Goal: Information Seeking & Learning: Learn about a topic

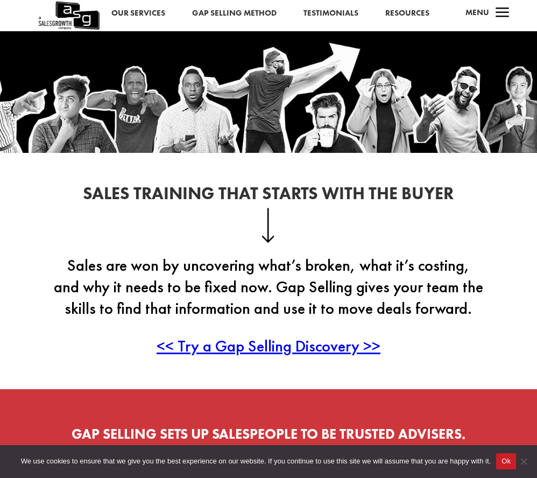
scroll to position [305, 0]
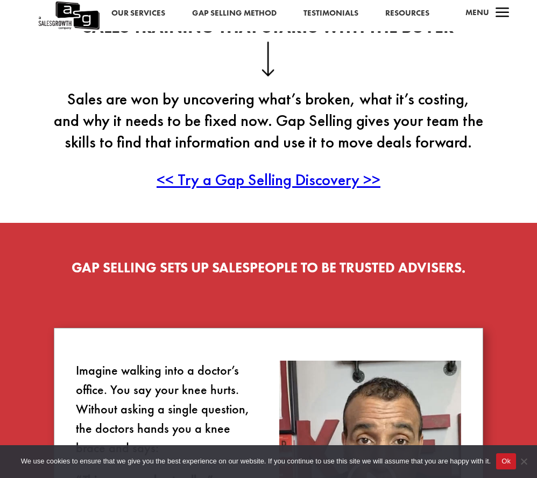
click at [496, 457] on button "Ok" at bounding box center [506, 461] width 20 height 16
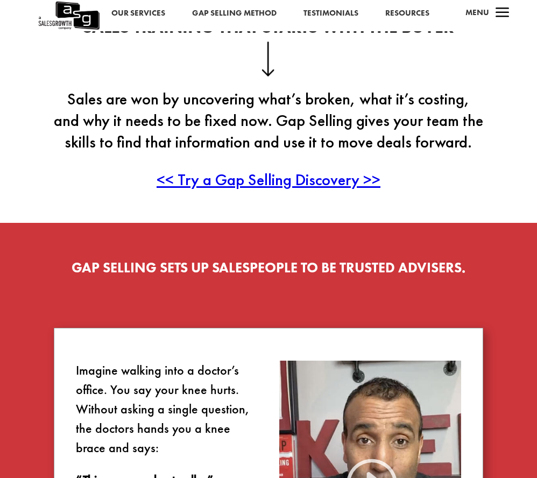
click at [269, 201] on div "Sales Training That Starts With the Buyer Sales are won by uncovering what’s br…" at bounding box center [268, 104] width 429 height 193
click at [270, 190] on span "<< Try a Gap Selling Discovery >>" at bounding box center [269, 179] width 224 height 21
click at [241, 15] on link "Gap Selling Method" at bounding box center [234, 13] width 84 height 14
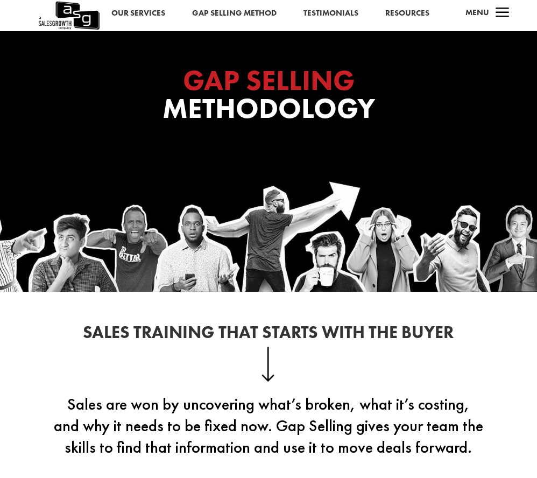
click at [223, 10] on link "Gap Selling Method" at bounding box center [234, 13] width 84 height 14
click at [232, 10] on link "Gap Selling Method" at bounding box center [234, 13] width 84 height 14
click at [503, 17] on span "a" at bounding box center [503, 14] width 22 height 22
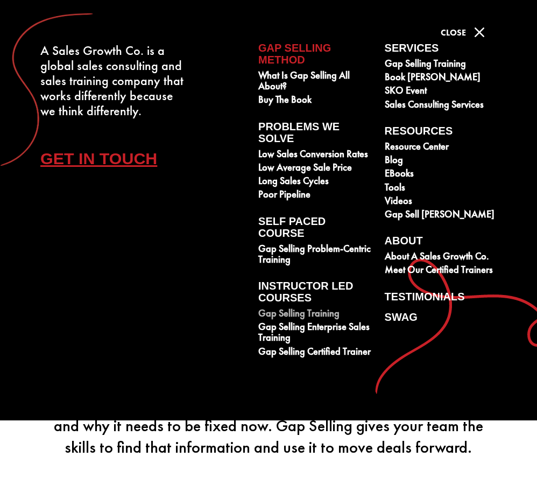
click at [298, 321] on link "Gap Selling Training" at bounding box center [315, 314] width 115 height 13
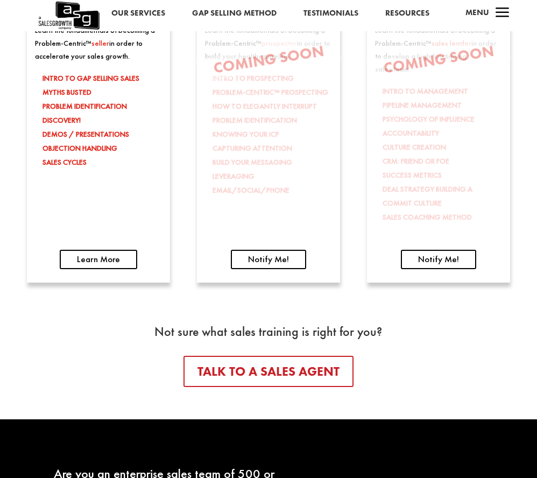
scroll to position [1707, 0]
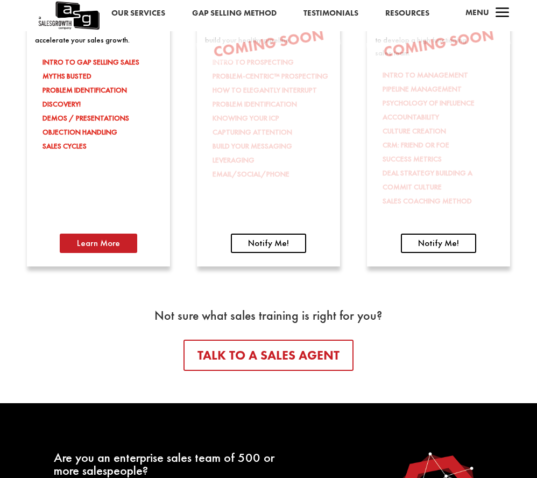
click at [101, 234] on link "Learn More" at bounding box center [98, 244] width 77 height 20
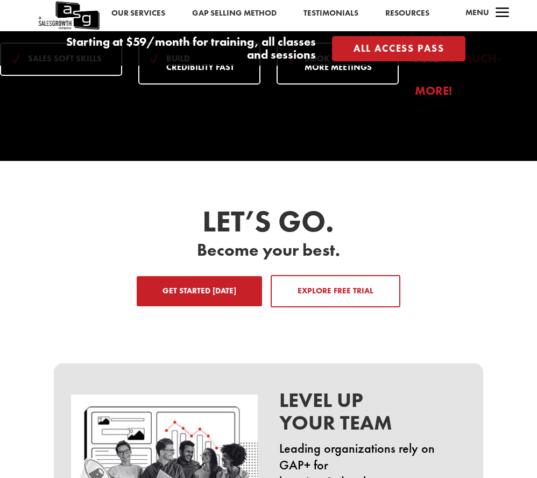
scroll to position [1529, 0]
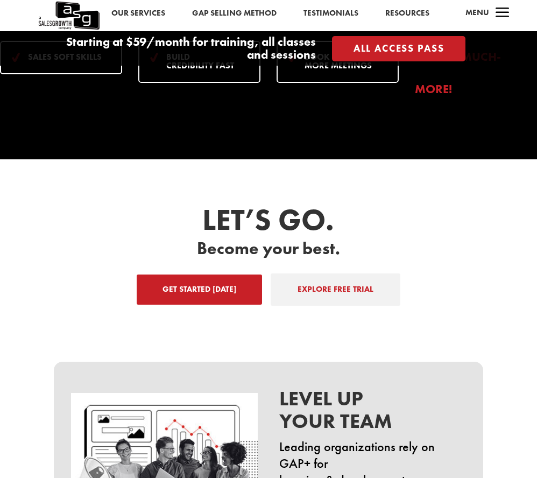
click at [336, 306] on link "EXPLORE FREE TRIAL" at bounding box center [336, 289] width 130 height 32
